Goal: Understand process/instructions

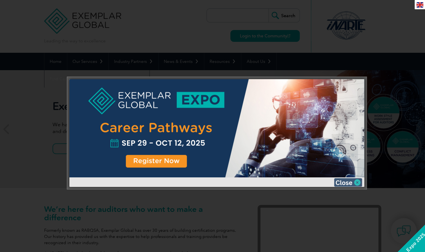
click at [357, 181] on img at bounding box center [348, 182] width 28 height 8
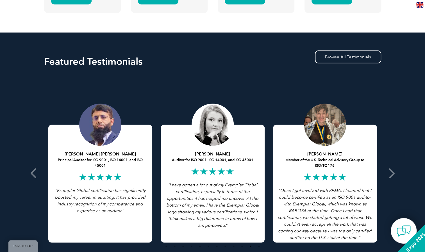
scroll to position [1027, 0]
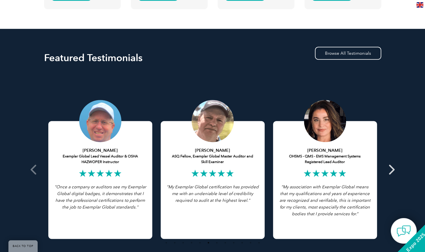
click at [390, 170] on icon at bounding box center [391, 170] width 7 height 0
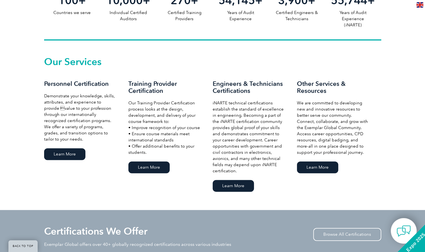
scroll to position [344, 0]
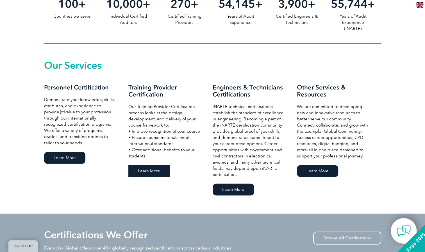
click at [146, 169] on link "Learn More" at bounding box center [148, 171] width 41 height 12
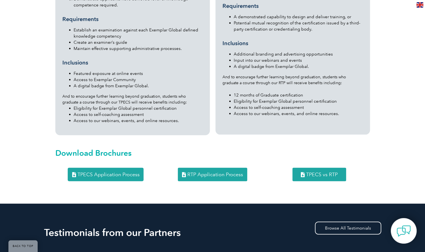
scroll to position [660, 0]
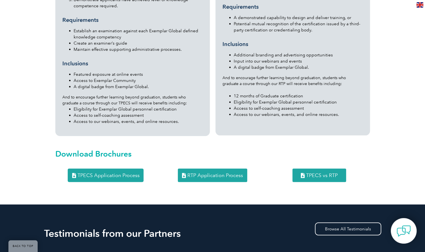
click at [105, 173] on span "TPECS Application Process" at bounding box center [108, 175] width 62 height 5
